Goal: Task Accomplishment & Management: Use online tool/utility

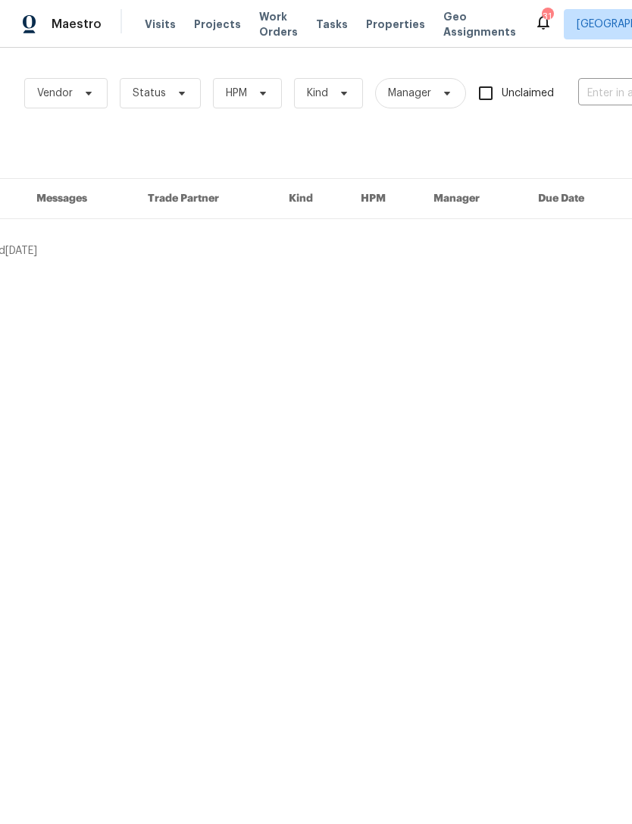
scroll to position [0, 61]
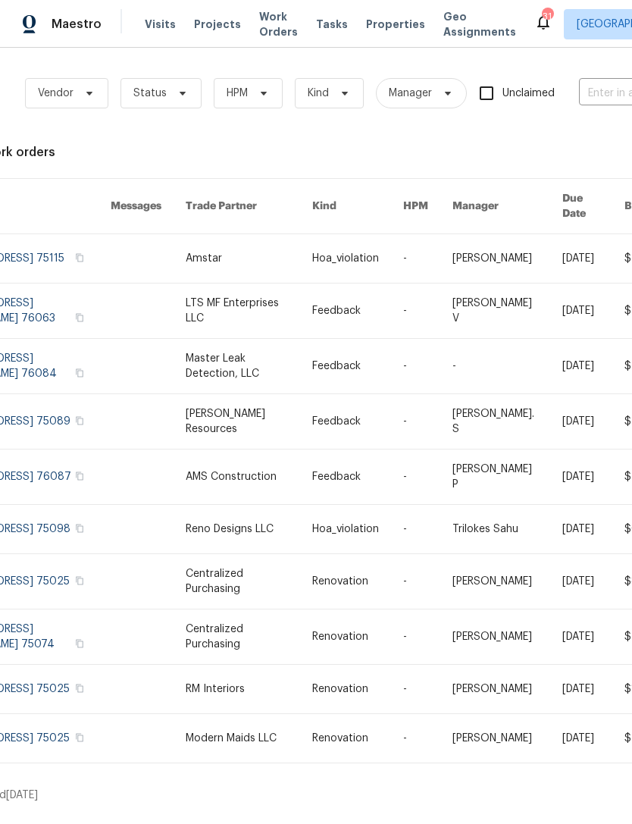
click at [601, 70] on div "Work Orders Vendor Status HPM Kind Manager Unclaimed ​" at bounding box center [356, 93] width 834 height 67
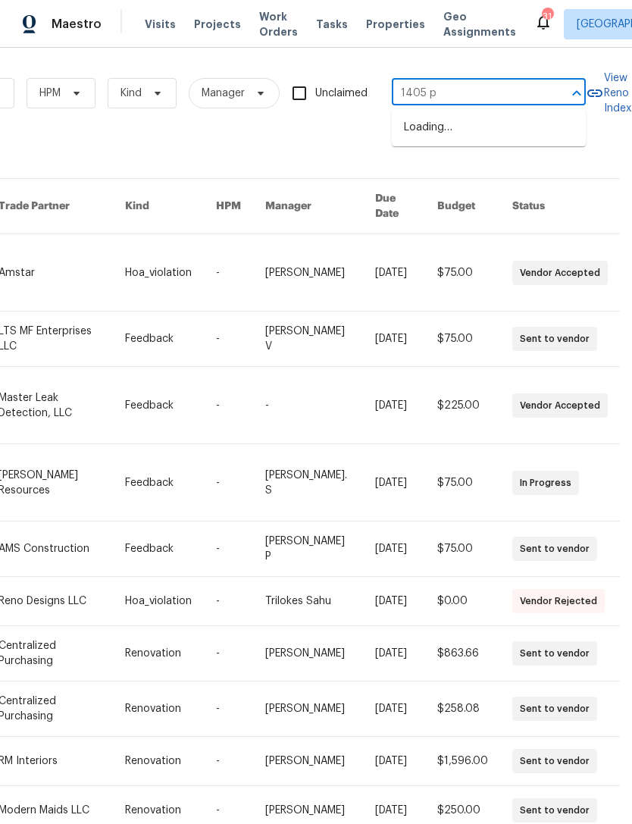
type input "1405 pl"
click at [528, 136] on li "[STREET_ADDRESS][PERSON_NAME]" at bounding box center [489, 135] width 194 height 41
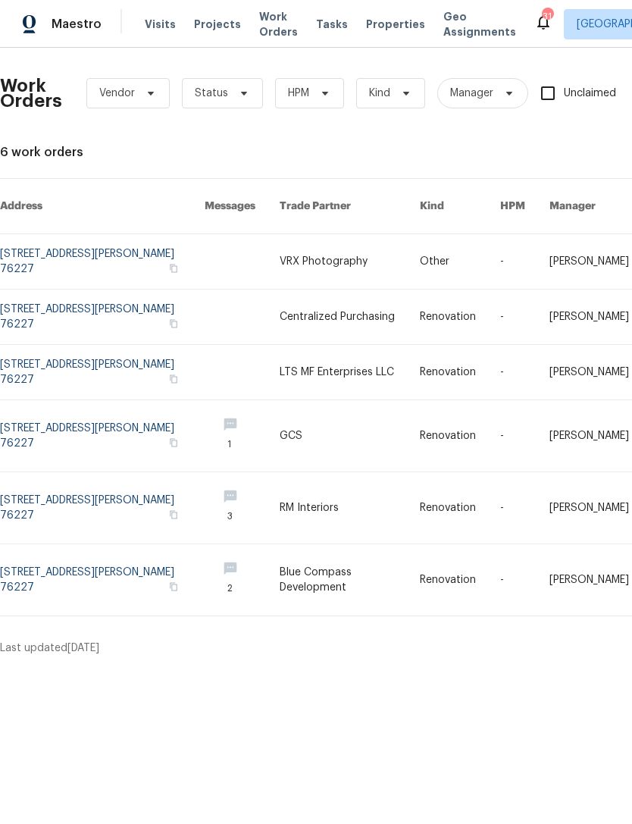
click at [68, 304] on link at bounding box center [102, 317] width 205 height 55
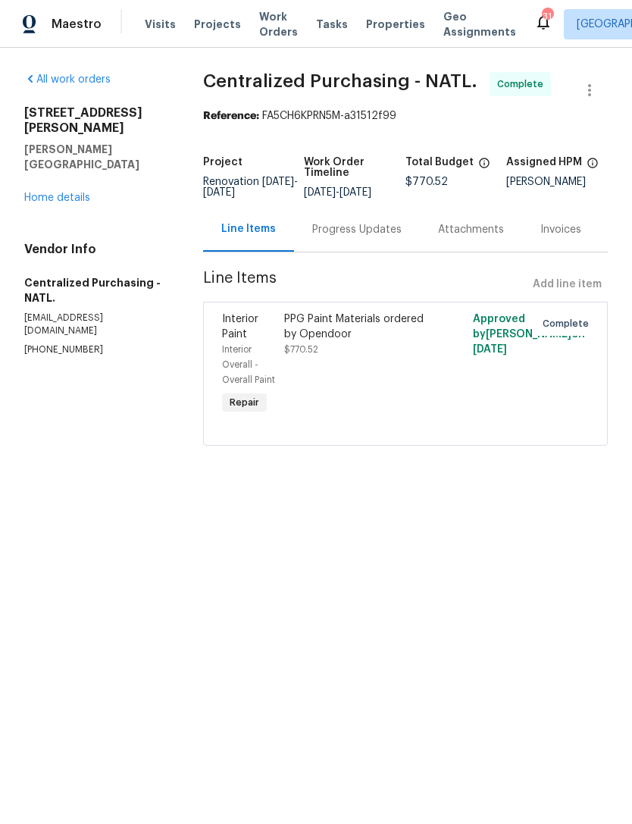
click at [68, 189] on div "All work orders [STREET_ADDRESS][PERSON_NAME][PERSON_NAME] Home details Vendor …" at bounding box center [95, 214] width 142 height 284
click at [57, 193] on link "Home details" at bounding box center [57, 198] width 66 height 11
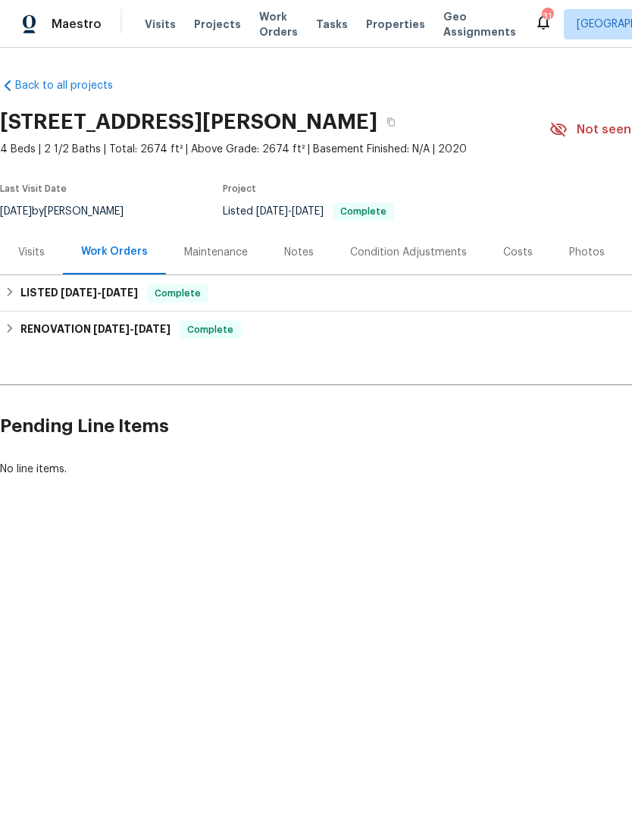
click at [36, 268] on div "Visits" at bounding box center [31, 252] width 63 height 45
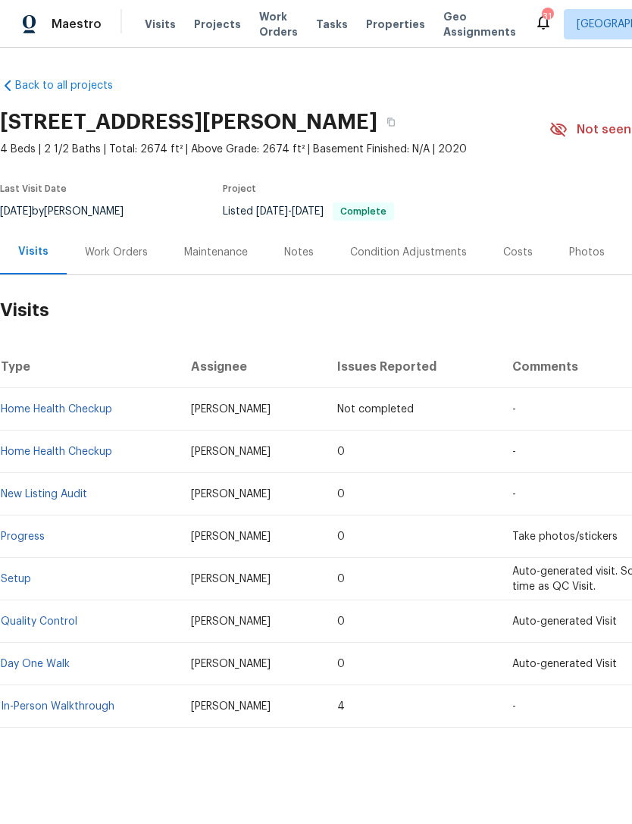
click at [128, 255] on div "Work Orders" at bounding box center [116, 252] width 63 height 15
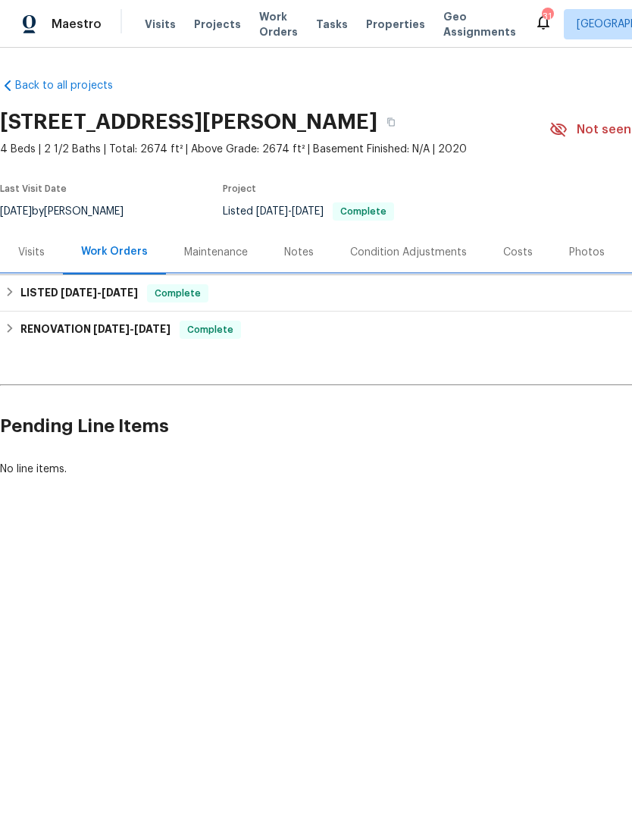
click at [79, 301] on h6 "LISTED [DATE] - [DATE]" at bounding box center [78, 293] width 117 height 18
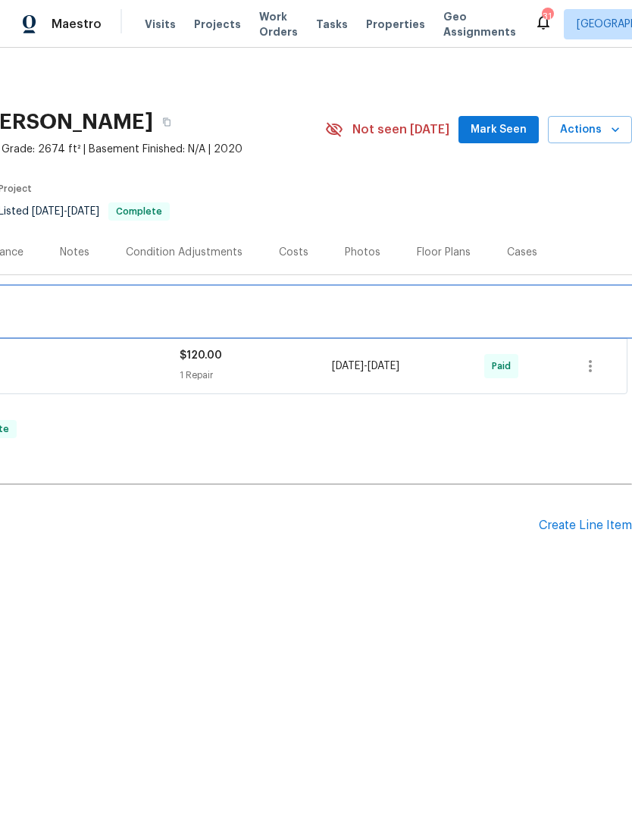
scroll to position [0, 224]
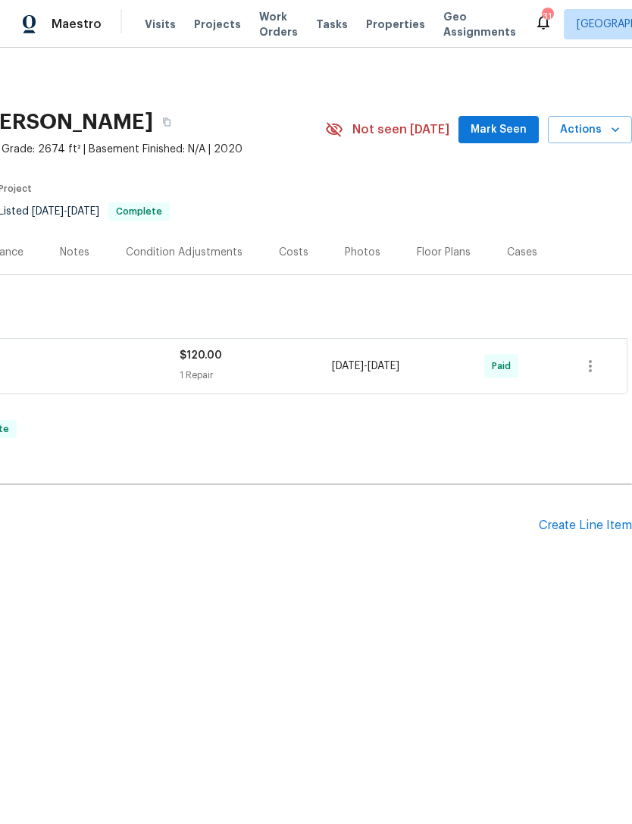
click at [582, 532] on div "Create Line Item" at bounding box center [585, 525] width 93 height 14
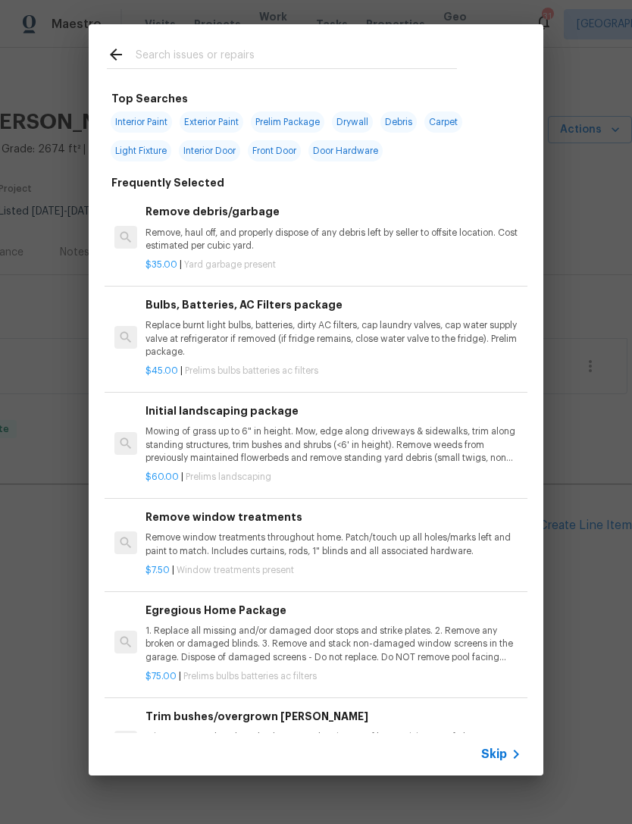
click at [372, 66] on input "text" at bounding box center [296, 56] width 321 height 23
type input "Lamd"
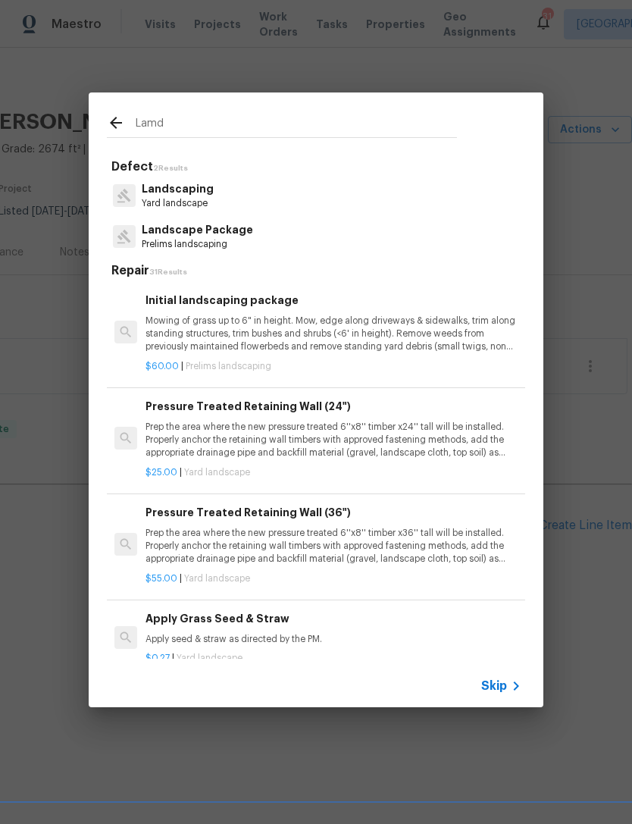
click at [197, 236] on p "Landscape Package" at bounding box center [197, 230] width 111 height 16
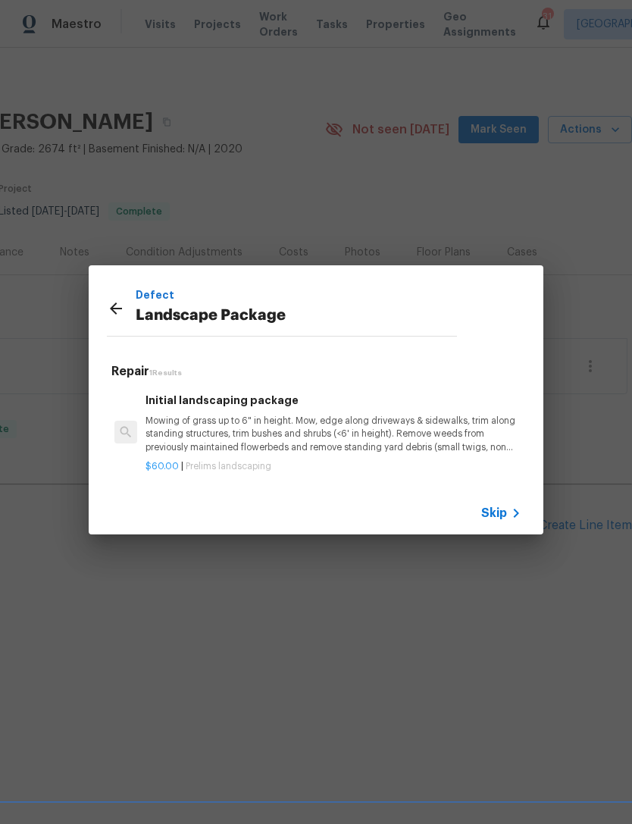
click at [386, 418] on p "Mowing of grass up to 6" in height. Mow, edge along driveways & sidewalks, trim…" at bounding box center [334, 434] width 376 height 39
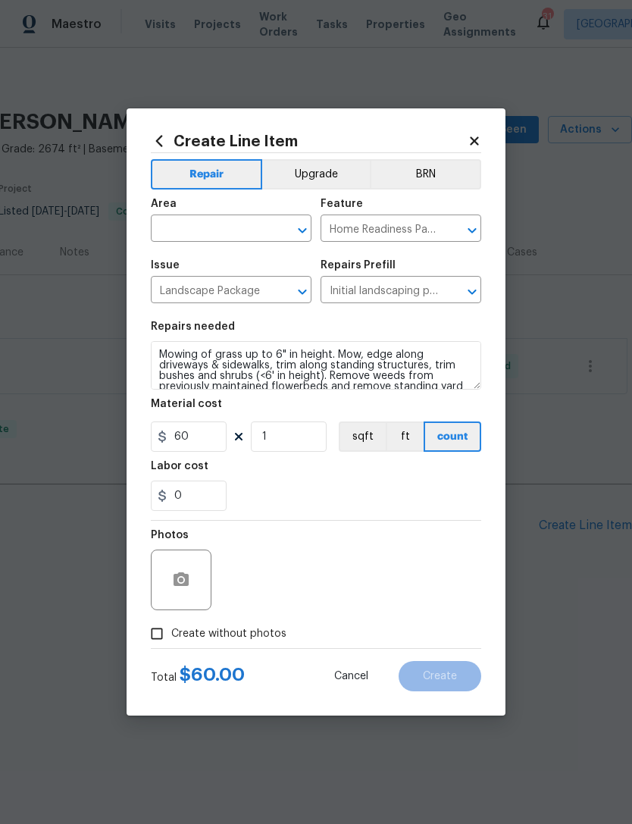
click at [190, 546] on div "Photos" at bounding box center [183, 540] width 64 height 20
click at [197, 579] on button "button" at bounding box center [181, 580] width 36 height 36
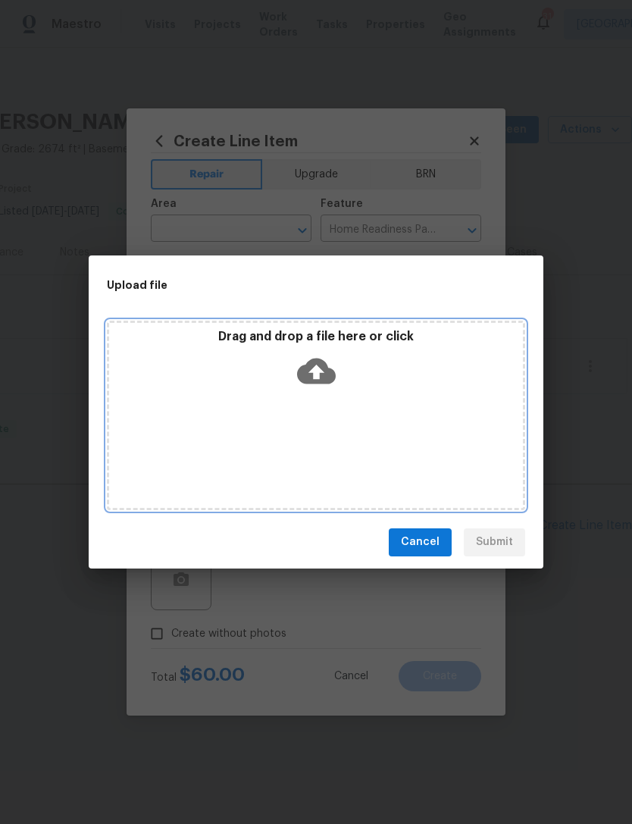
click at [280, 363] on div "Drag and drop a file here or click" at bounding box center [316, 361] width 414 height 65
